Goal: Task Accomplishment & Management: Manage account settings

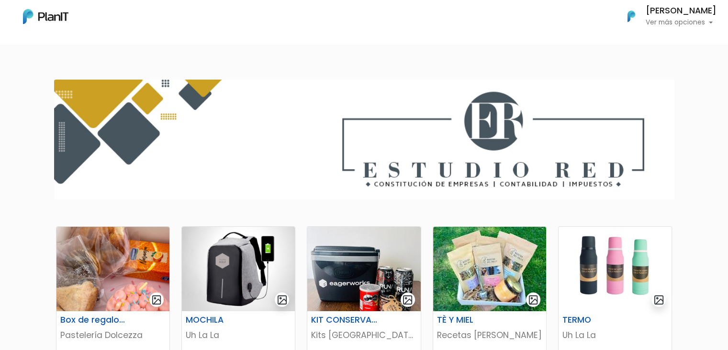
click at [680, 12] on h6 "[PERSON_NAME]" at bounding box center [681, 11] width 71 height 9
click at [653, 97] on link "Cerrar Sesión" at bounding box center [674, 89] width 85 height 19
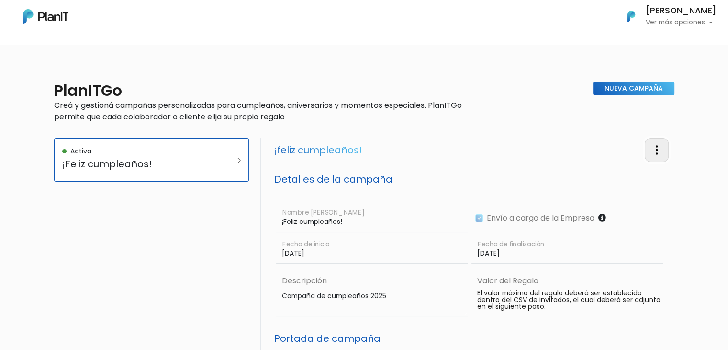
click at [663, 146] on button "button" at bounding box center [657, 149] width 24 height 23
click at [636, 177] on link "Editar Campaña" at bounding box center [625, 177] width 87 height 21
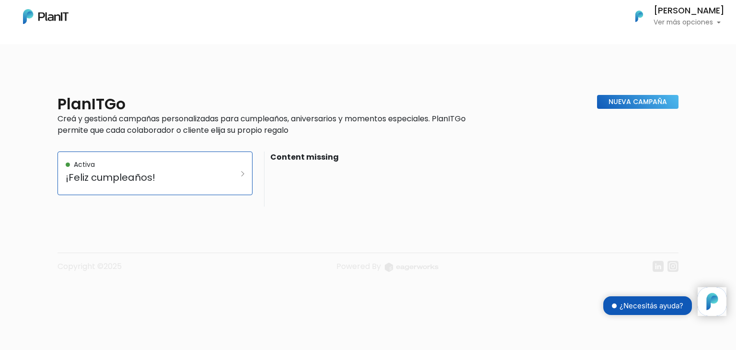
click at [685, 146] on div "PlanITGo Creá y gestioná campañas personalizadas para cumpleaños, aniversarios …" at bounding box center [368, 179] width 736 height 215
